Goal: Browse casually: Explore the website without a specific task or goal

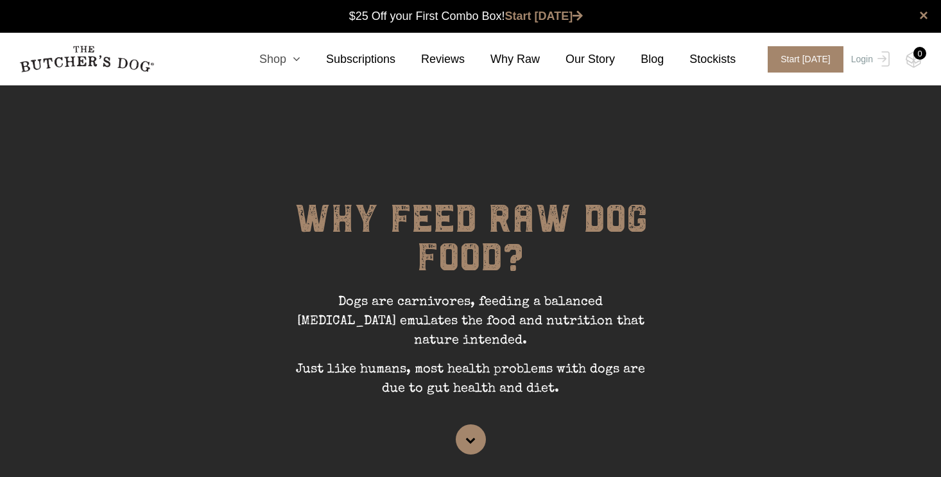
click at [283, 59] on link "Shop" at bounding box center [267, 59] width 67 height 17
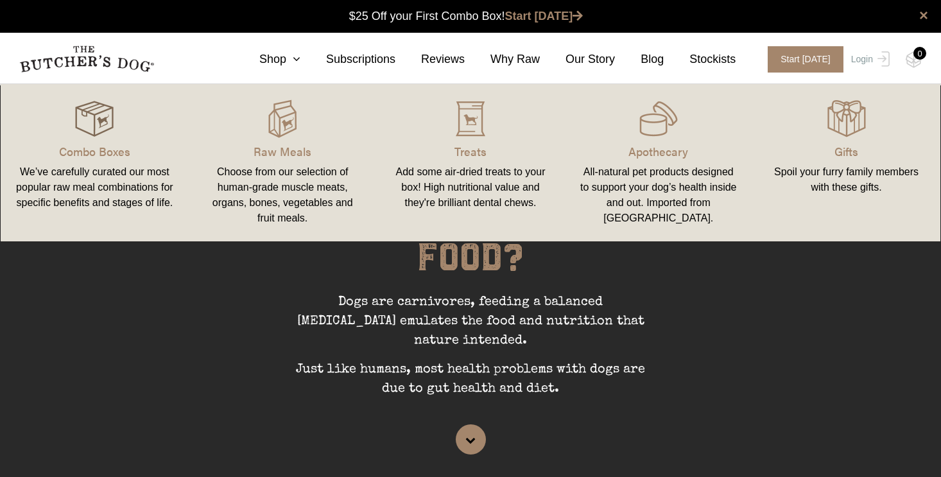
click at [98, 120] on img at bounding box center [94, 119] width 39 height 39
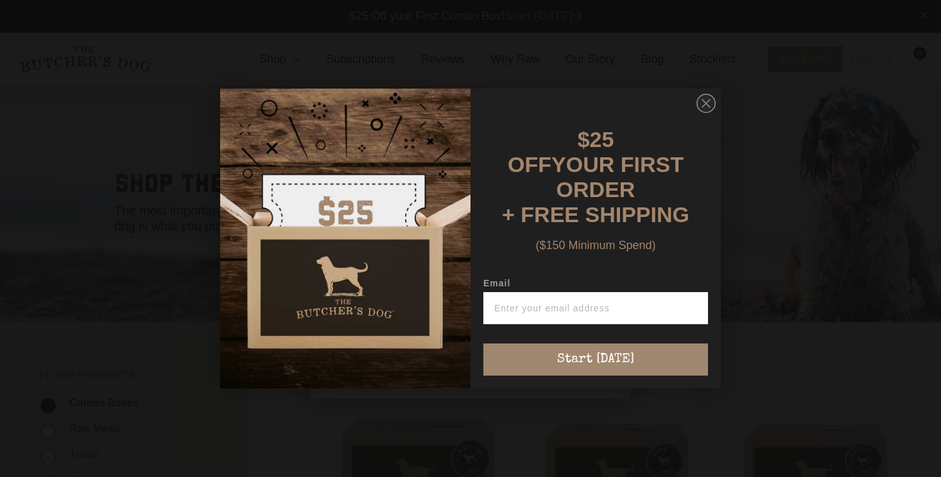
scroll to position [1, 0]
click at [706, 107] on icon "Close dialog" at bounding box center [707, 104] width 8 height 8
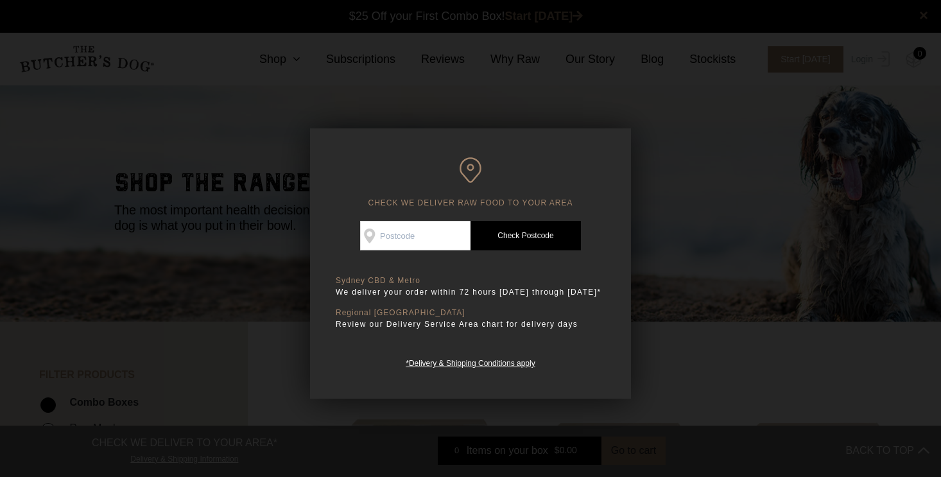
click at [783, 189] on div at bounding box center [470, 238] width 941 height 477
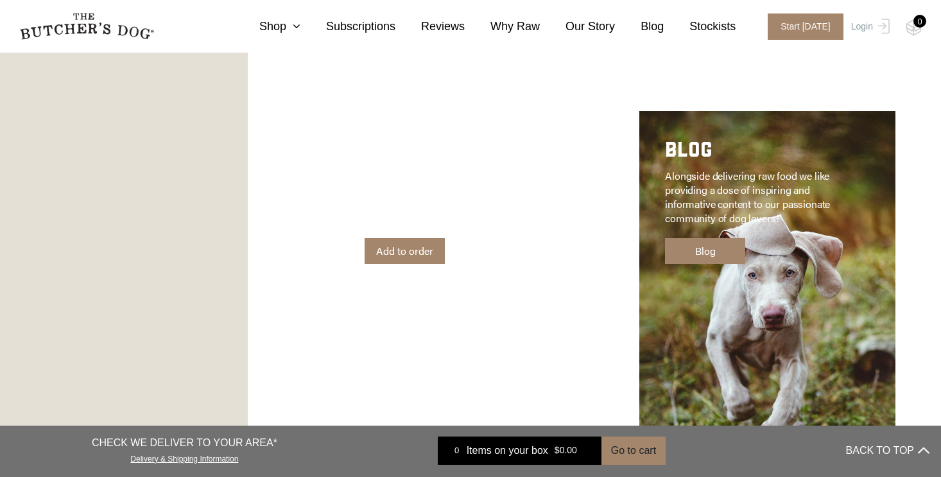
scroll to position [1648, 0]
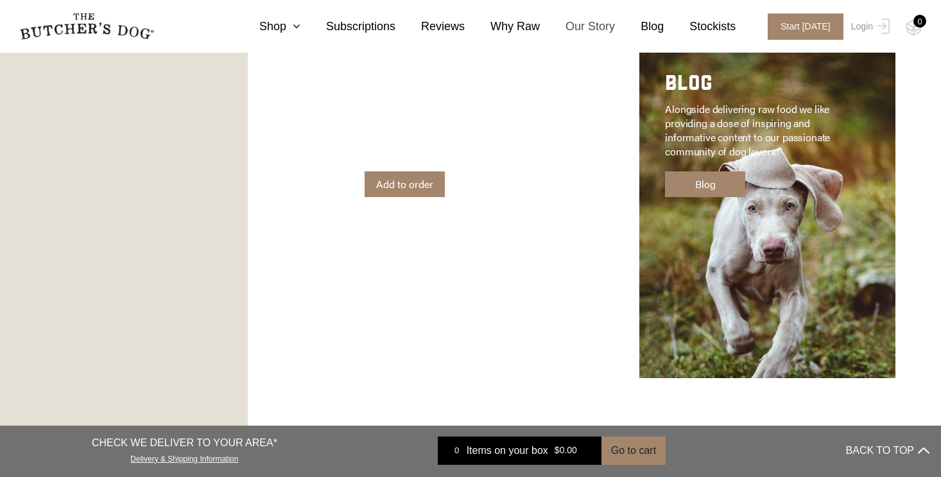
click at [590, 22] on link "Our Story" at bounding box center [577, 26] width 75 height 17
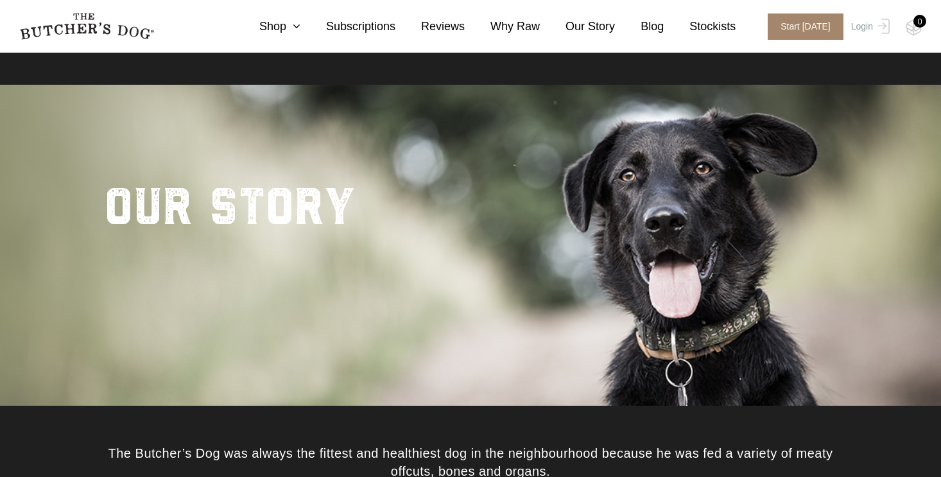
scroll to position [406, 0]
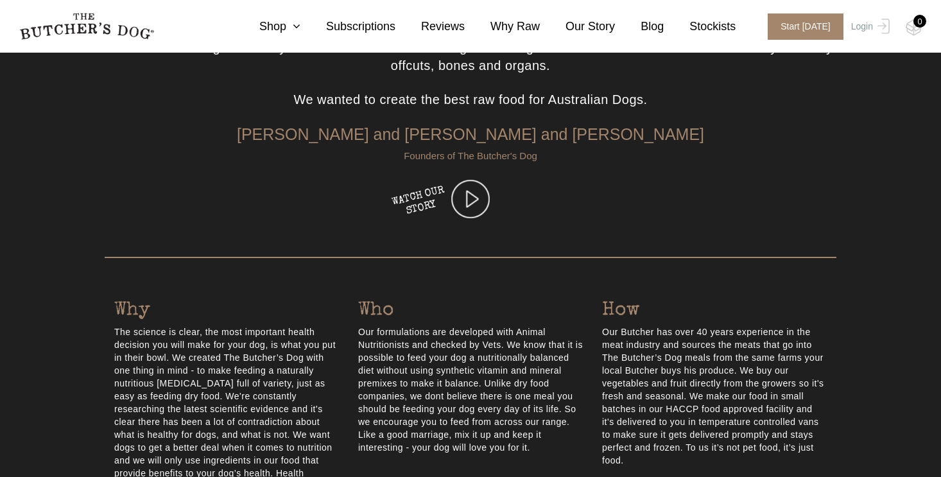
click at [476, 199] on img at bounding box center [470, 199] width 39 height 39
